Goal: Register for event/course

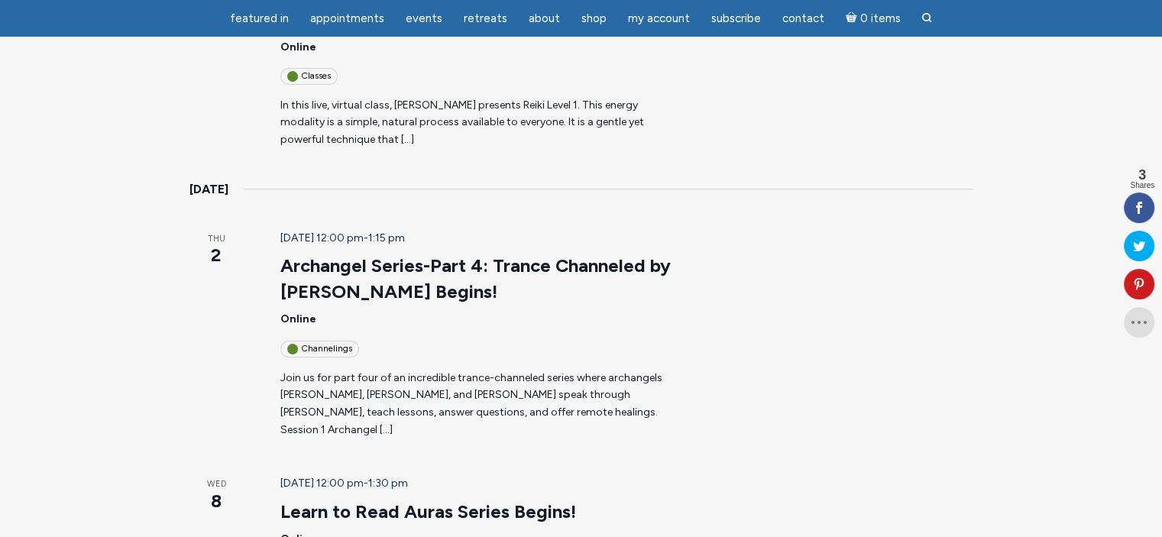
scroll to position [535, 0]
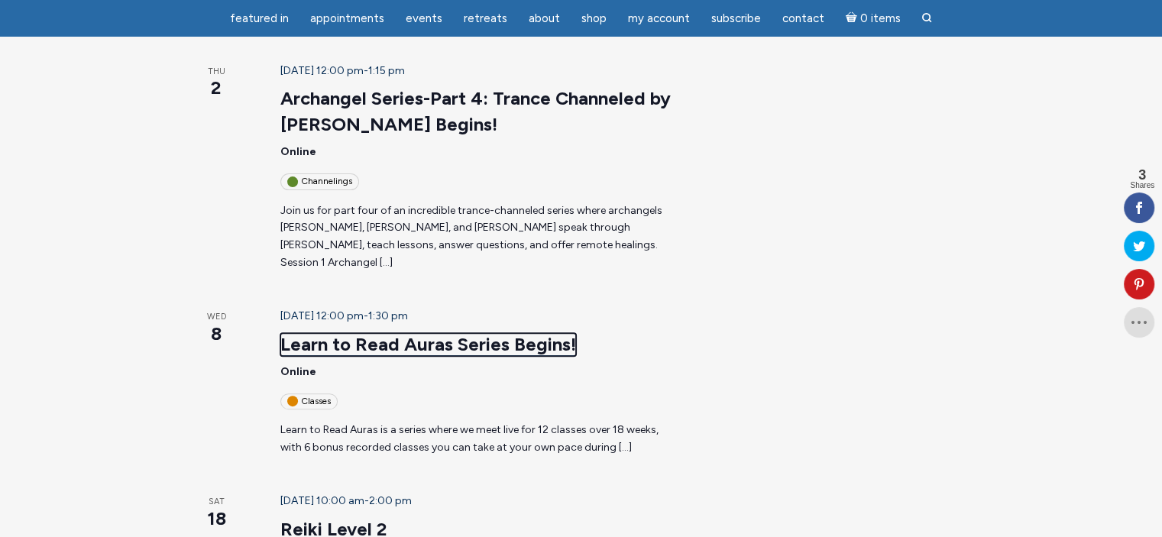
click at [388, 333] on link "Learn to Read Auras Series Begins!" at bounding box center [428, 344] width 296 height 23
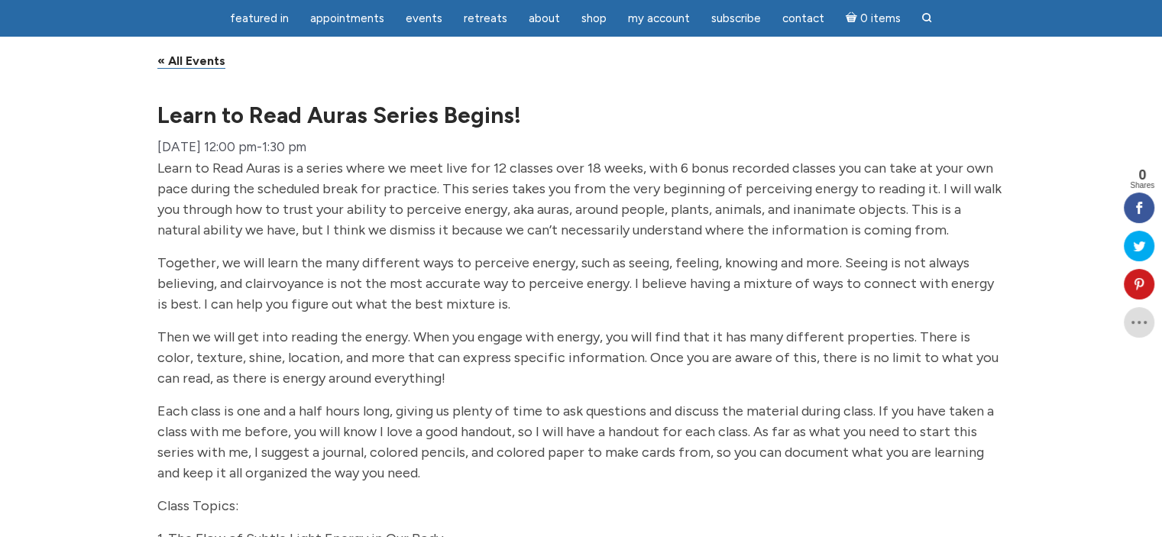
scroll to position [153, 0]
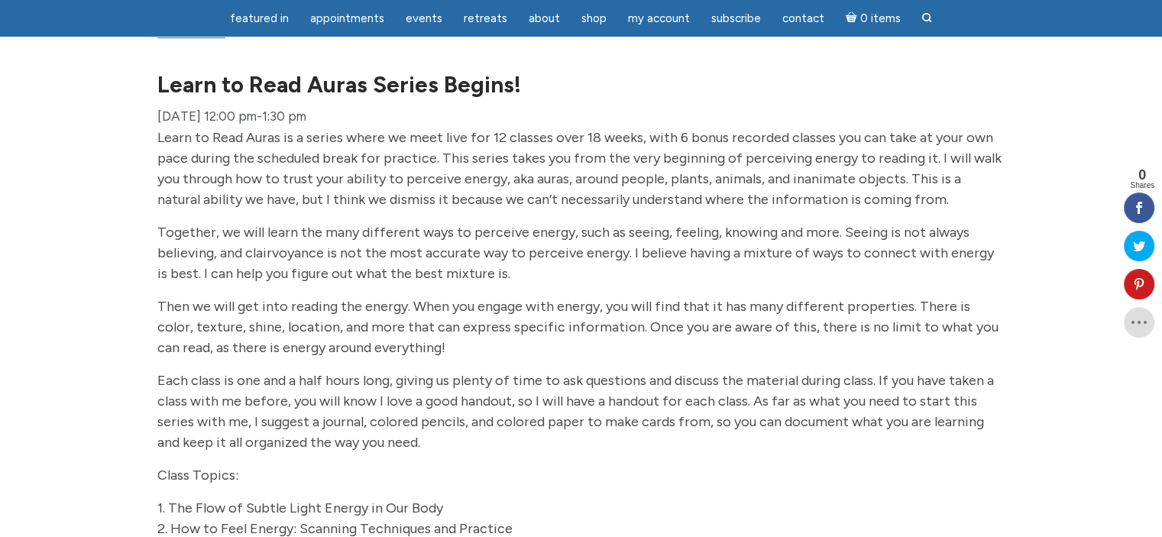
click at [432, 358] on p "Then we will get into reading the energy. When you engage with energy, you will…" at bounding box center [581, 328] width 848 height 62
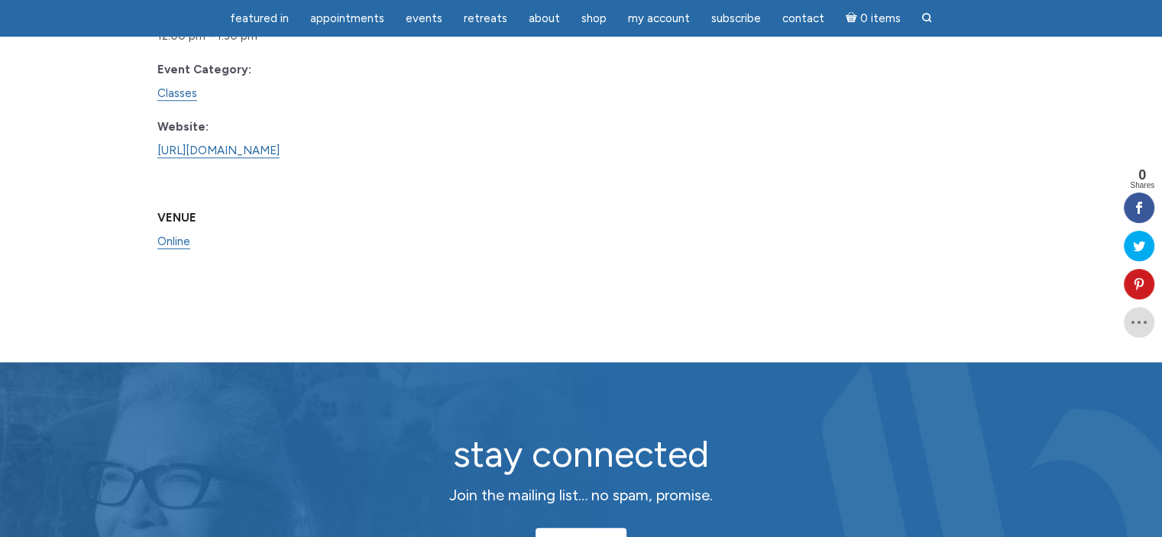
scroll to position [1376, 0]
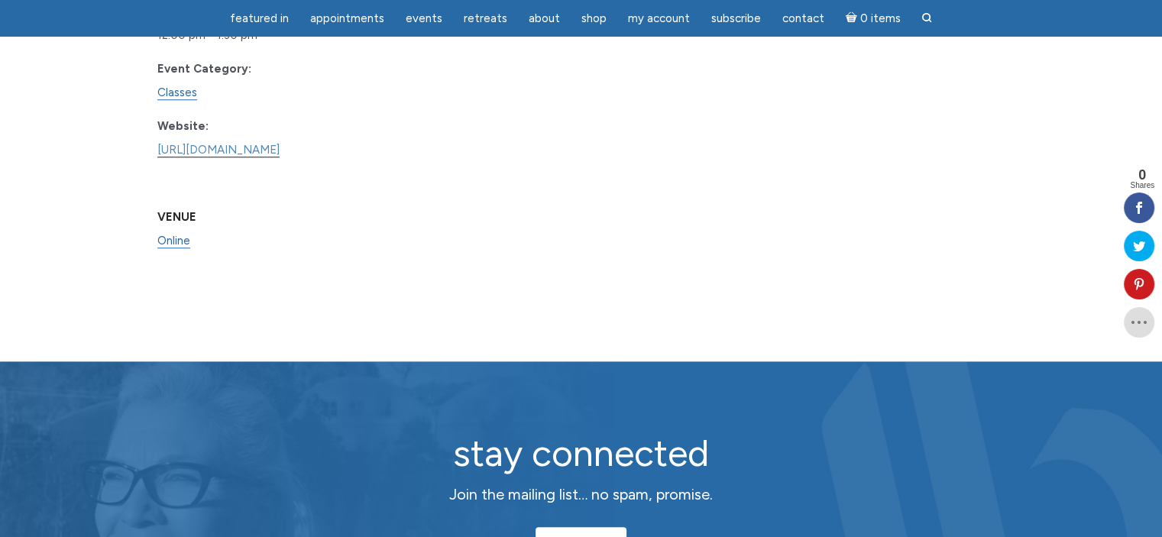
click at [274, 157] on link "[URL][DOMAIN_NAME]" at bounding box center [218, 150] width 122 height 15
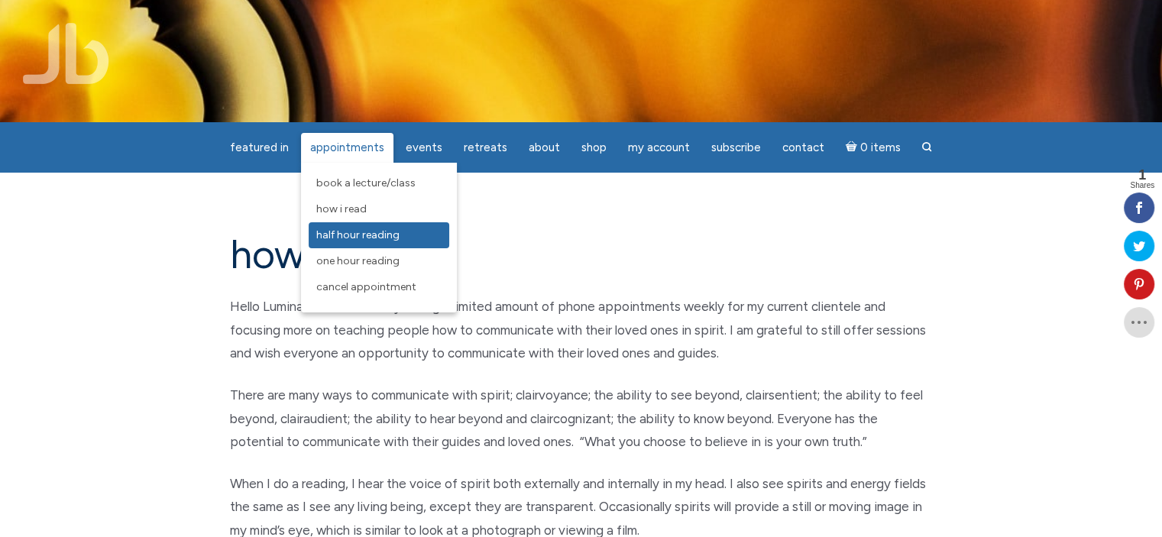
click at [345, 235] on span "Half Hour Reading" at bounding box center [357, 235] width 83 height 13
